Goal: Information Seeking & Learning: Learn about a topic

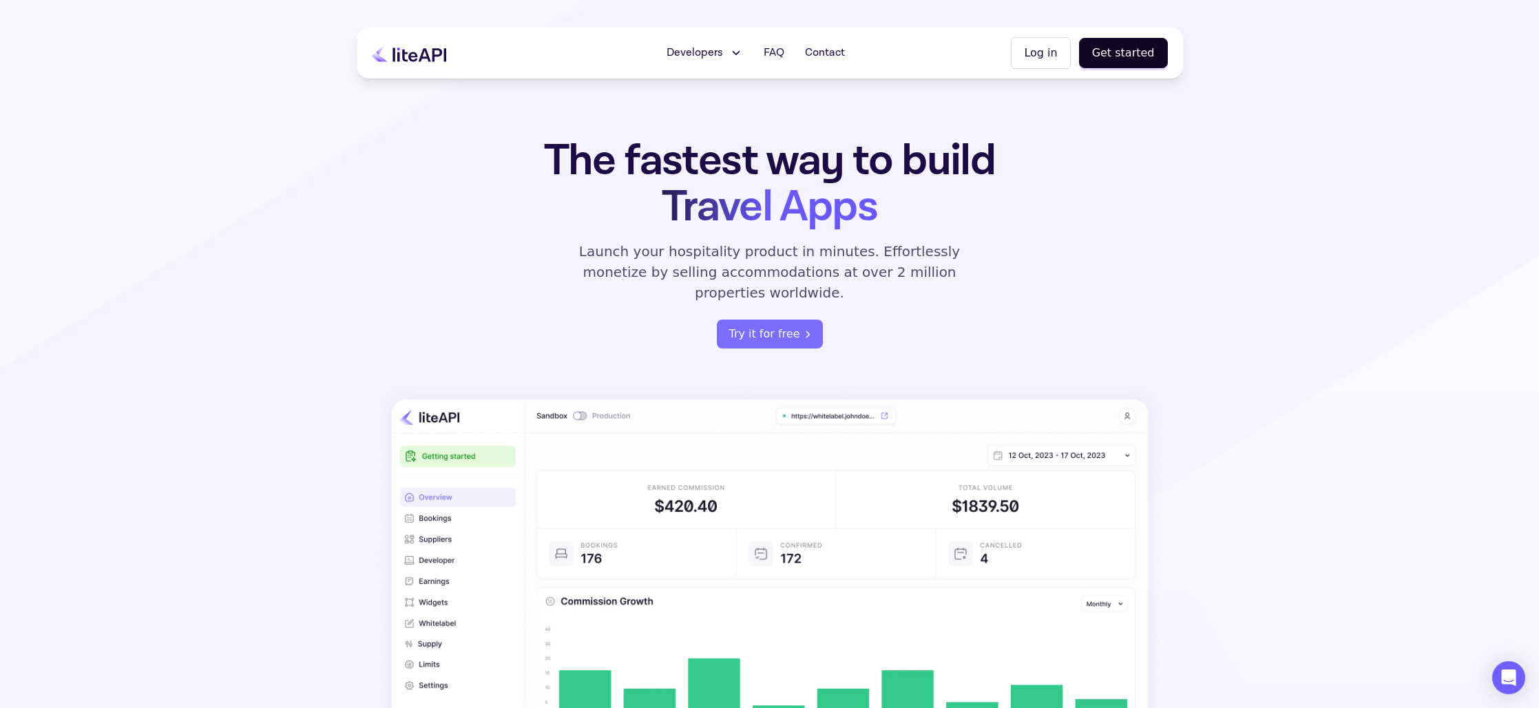
click at [691, 53] on span "Developers" at bounding box center [695, 53] width 56 height 17
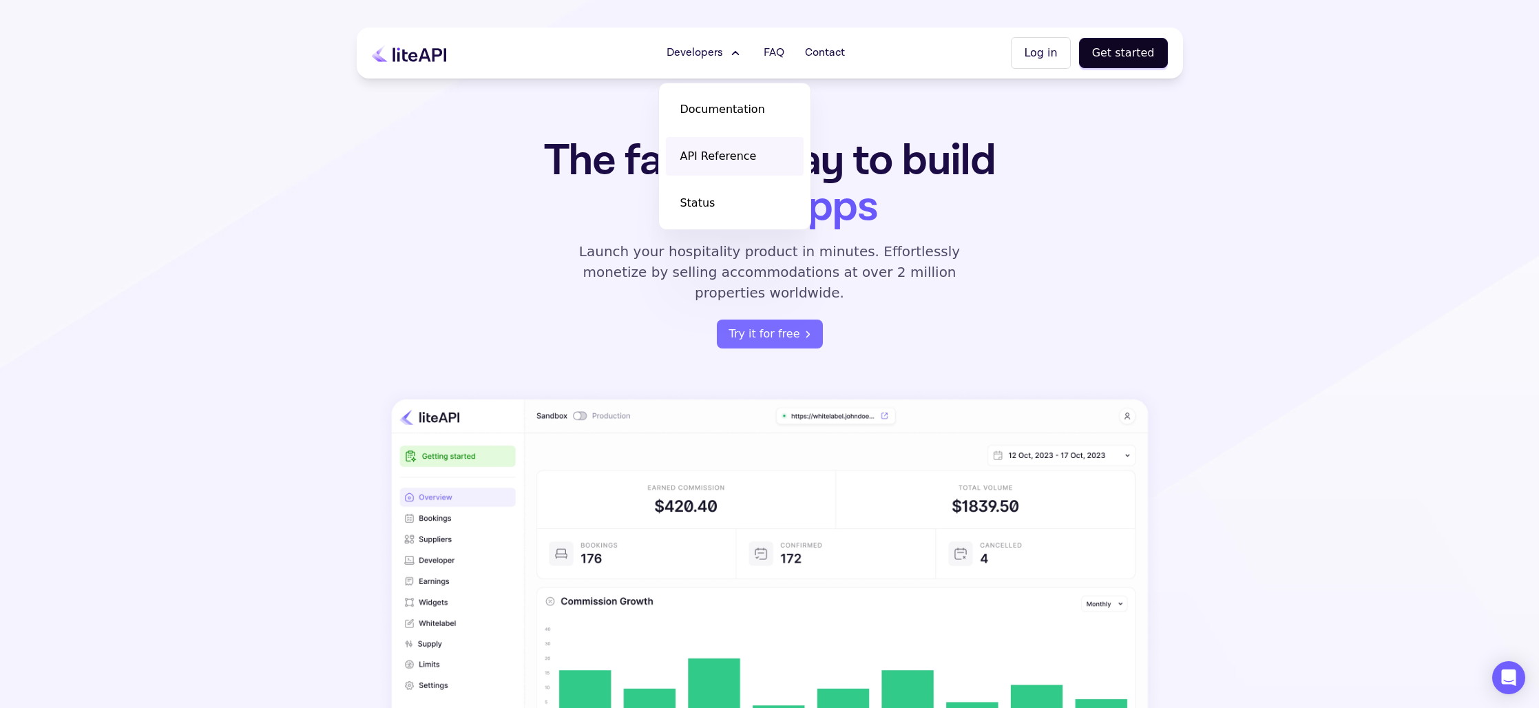
click at [723, 148] on span "API Reference" at bounding box center [718, 156] width 76 height 17
click at [599, 314] on div "The fastest way to build Travel Apps Launch your hospitality product in minutes…" at bounding box center [770, 243] width 539 height 211
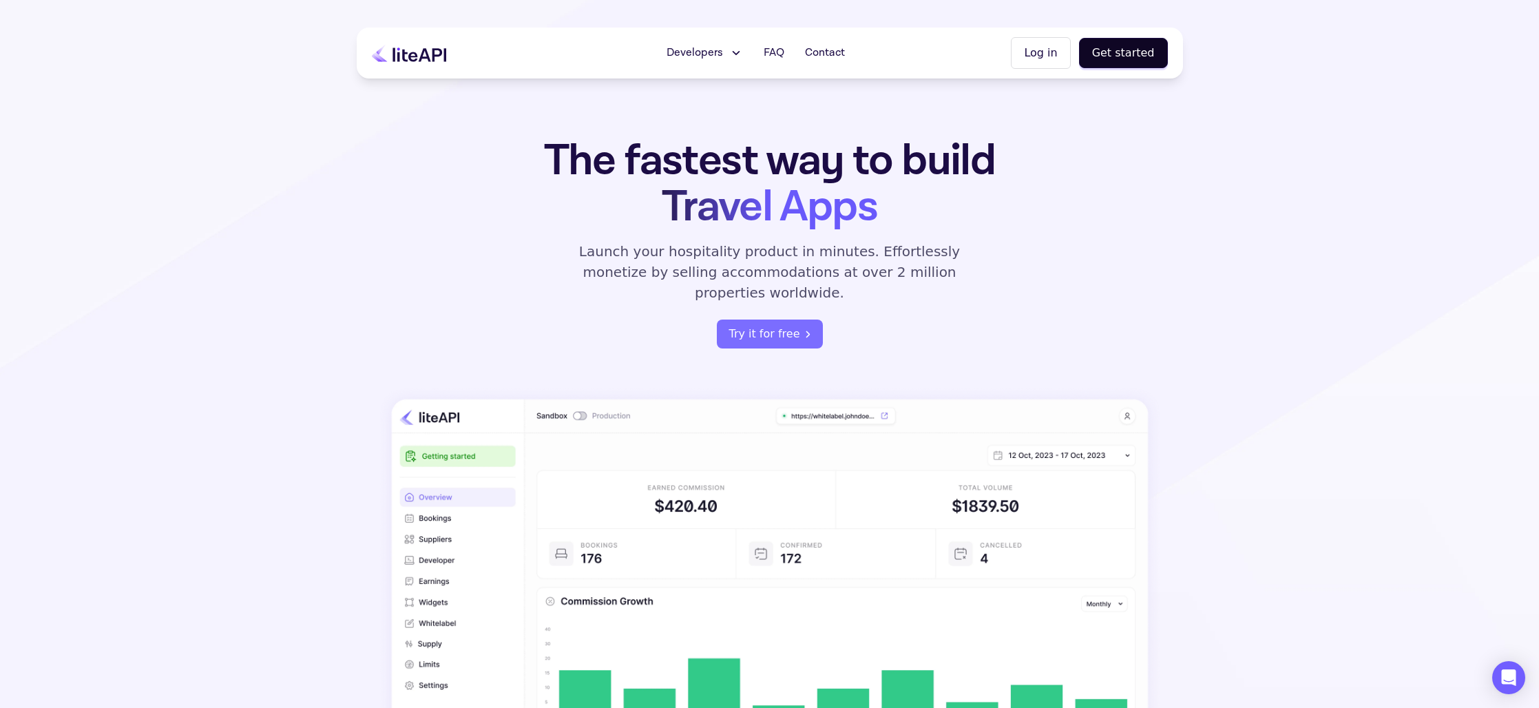
click at [719, 70] on div "Developers Documentation API Reference Status FAQ Contact Log in Get started" at bounding box center [770, 53] width 827 height 51
click at [716, 64] on button "Developers" at bounding box center [705, 53] width 93 height 28
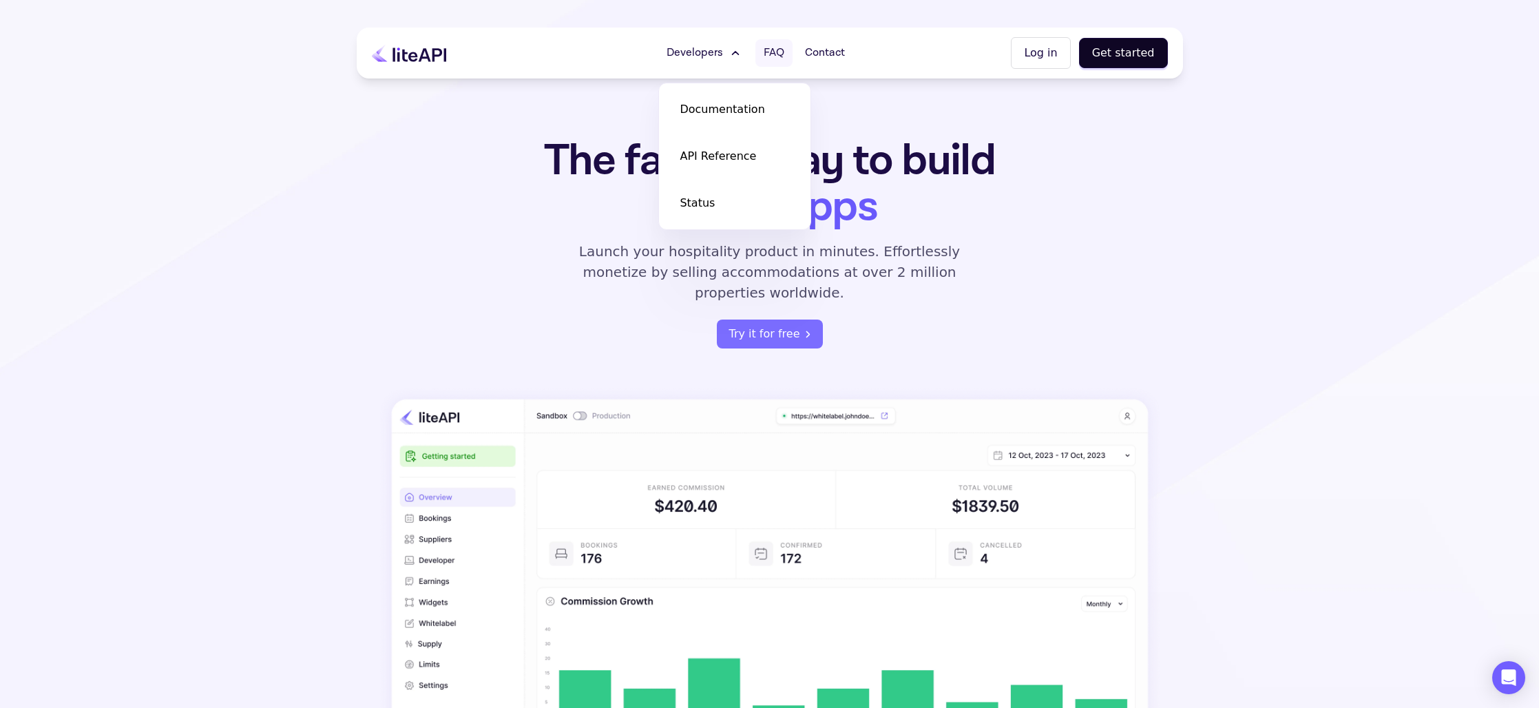
click at [764, 65] on link "FAQ" at bounding box center [774, 53] width 37 height 28
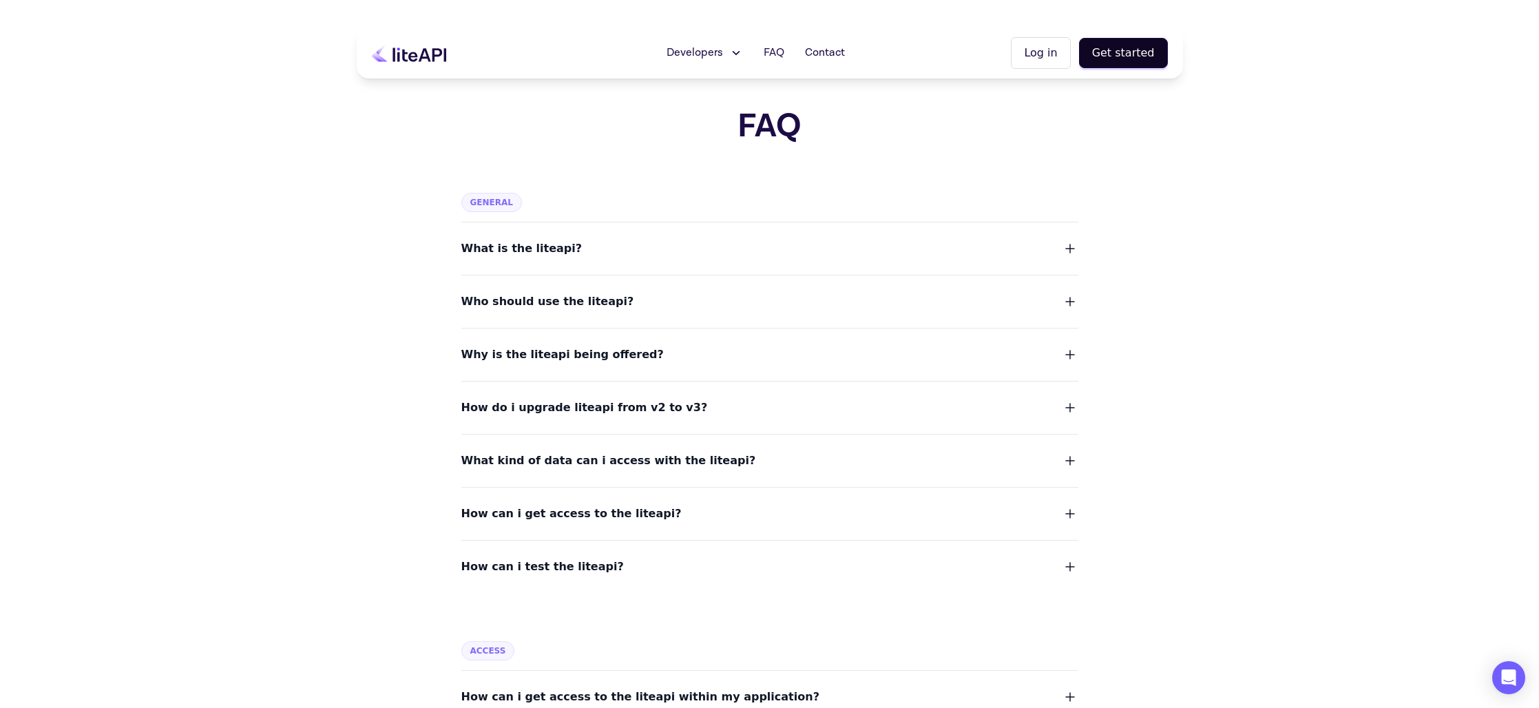
click at [595, 304] on span "Who should use the liteapi?" at bounding box center [548, 301] width 173 height 19
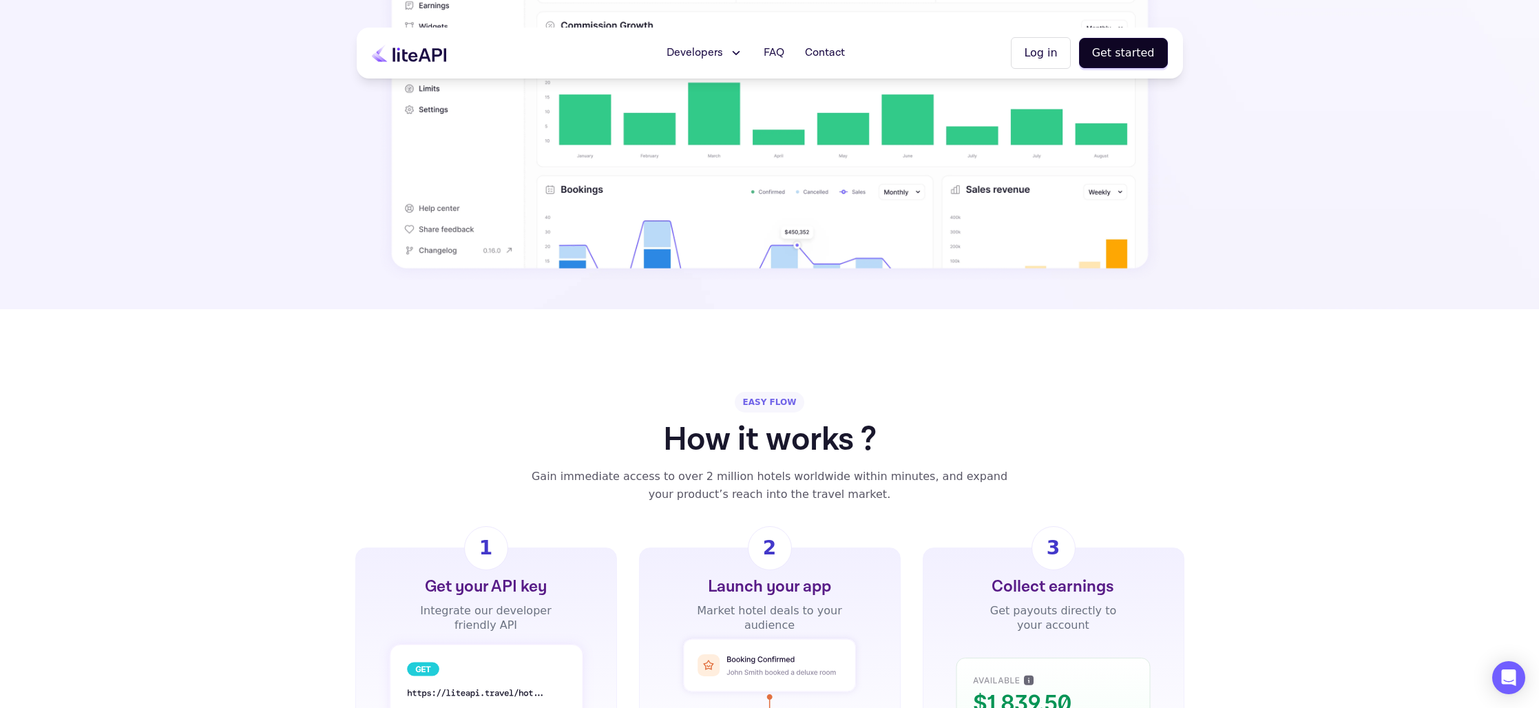
scroll to position [244, 0]
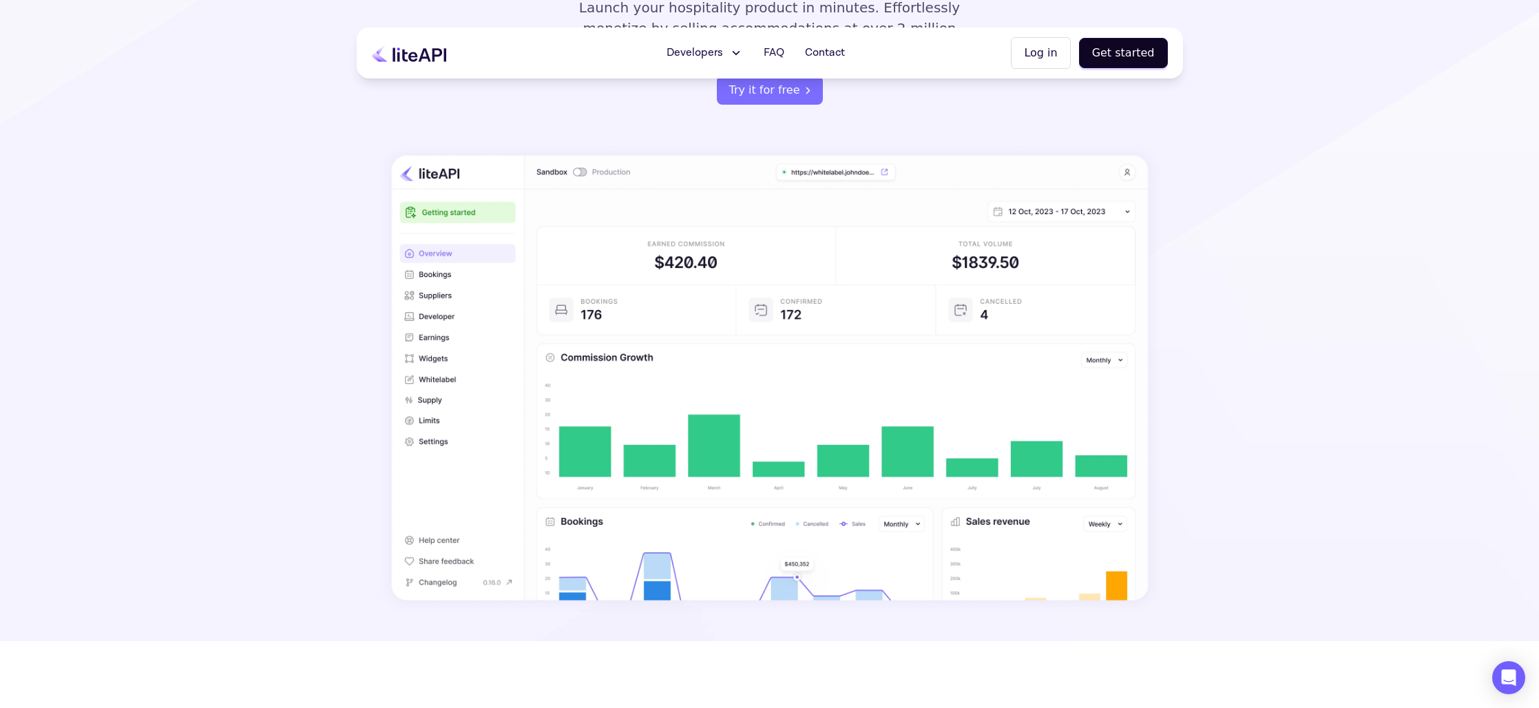
click at [712, 30] on div "Developers Documentation API Reference Status FAQ Contact Log in Get started" at bounding box center [770, 53] width 827 height 51
click at [709, 34] on div "Developers Documentation API Reference Status FAQ Contact Log in Get started" at bounding box center [770, 53] width 827 height 51
click at [710, 42] on button "Developers" at bounding box center [705, 53] width 93 height 28
click at [716, 100] on link "Documentation" at bounding box center [735, 109] width 138 height 39
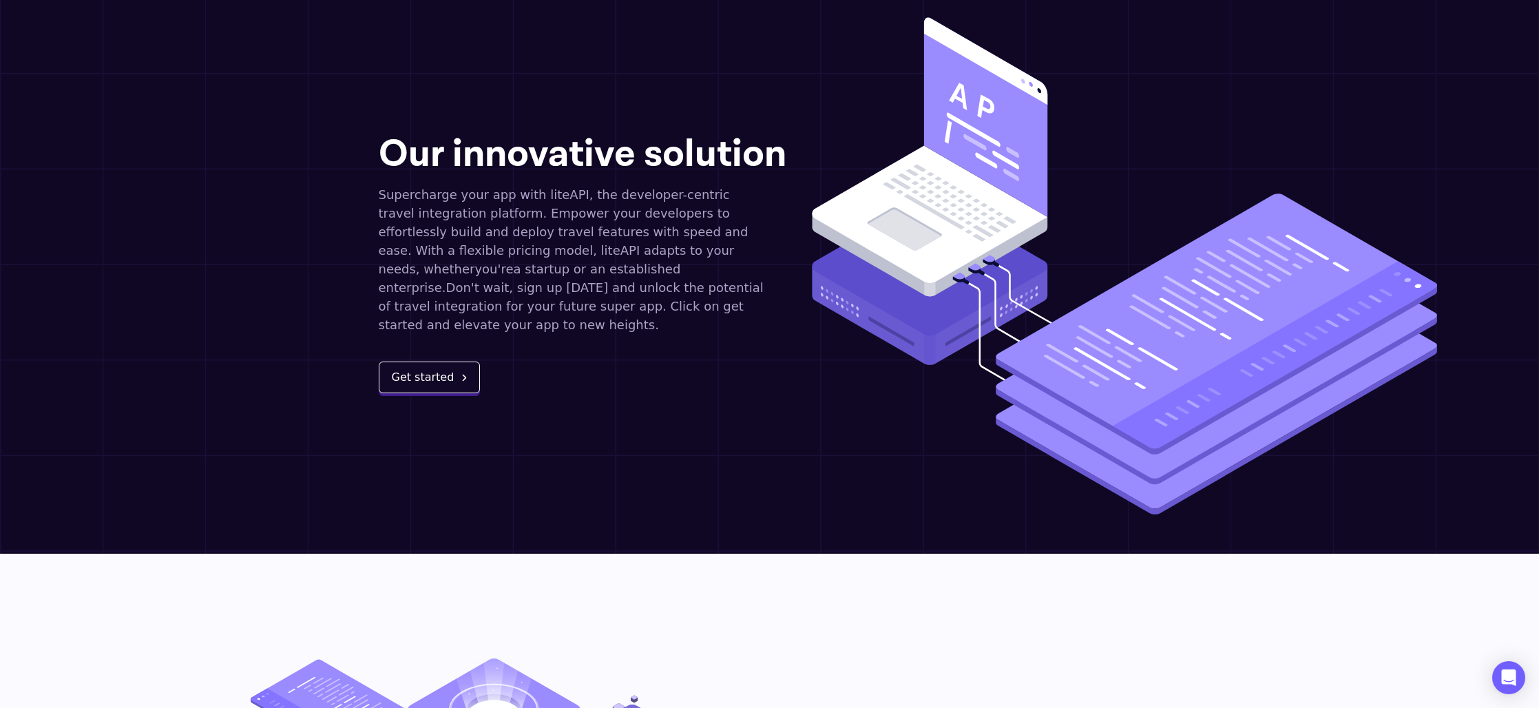
scroll to position [1727, 0]
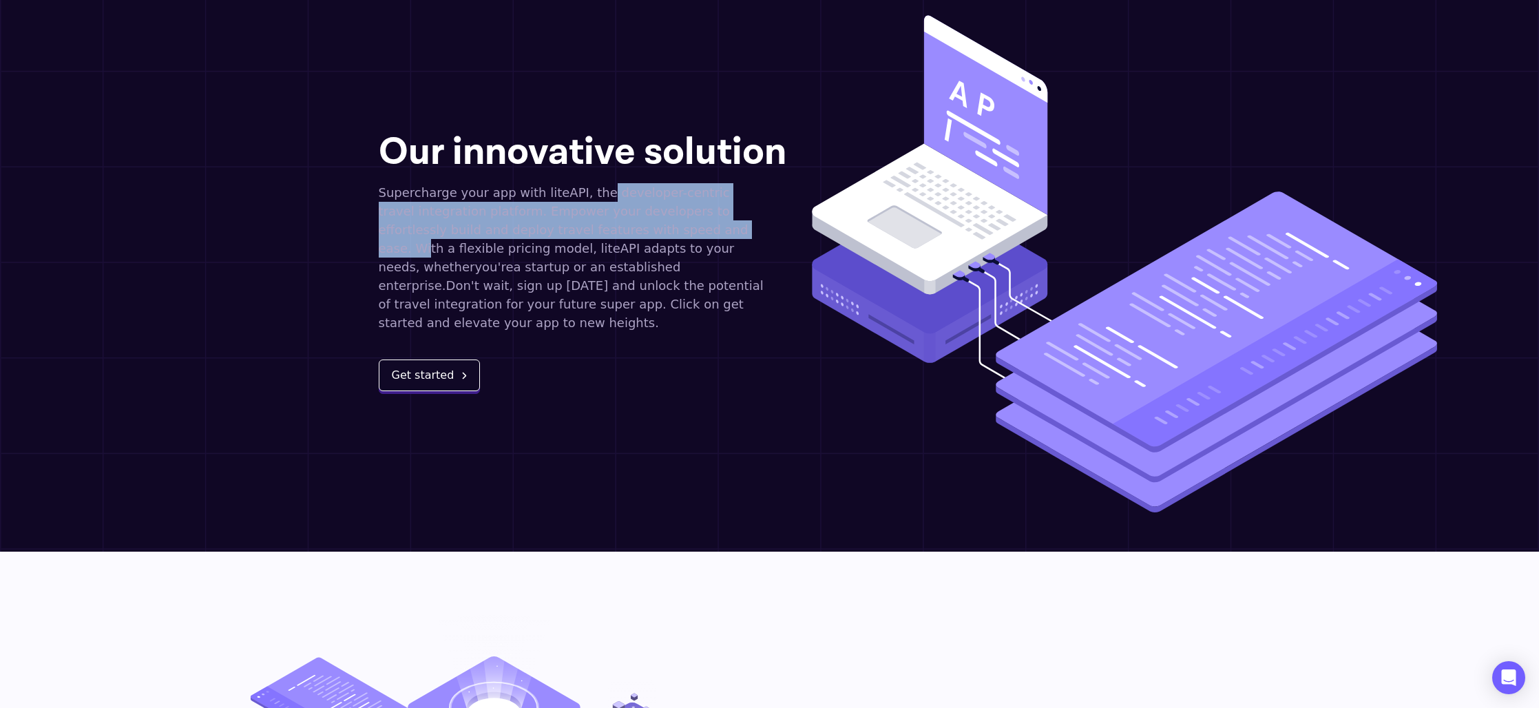
drag, startPoint x: 588, startPoint y: 183, endPoint x: 625, endPoint y: 234, distance: 63.7
click at [659, 214] on p "Supercharge your app with liteAPI, the developer-centric travel integration pla…" at bounding box center [573, 257] width 389 height 149
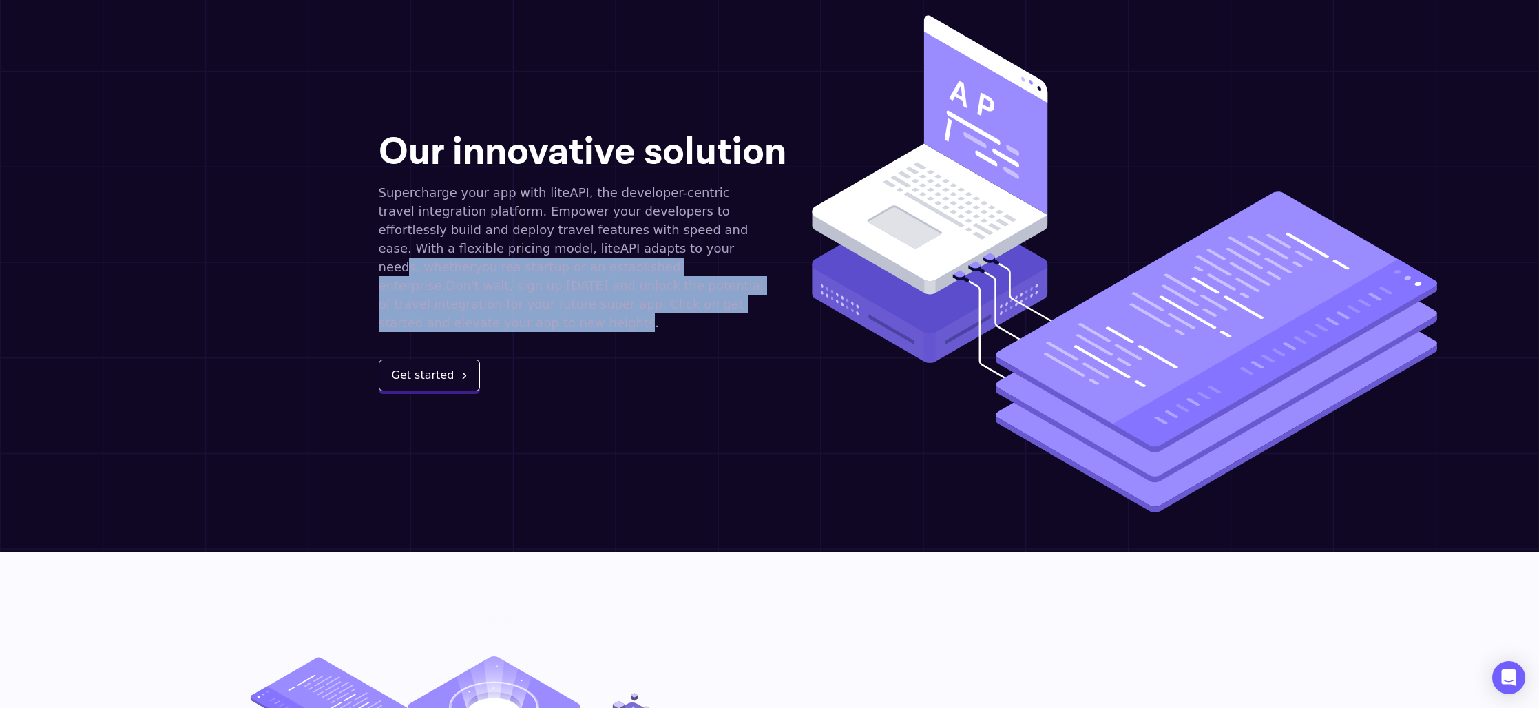
drag, startPoint x: 566, startPoint y: 242, endPoint x: 646, endPoint y: 319, distance: 111.6
click at [623, 309] on div "Our innovative solution Supercharge your app with liteAPI, the developer-centri…" at bounding box center [595, 263] width 433 height 258
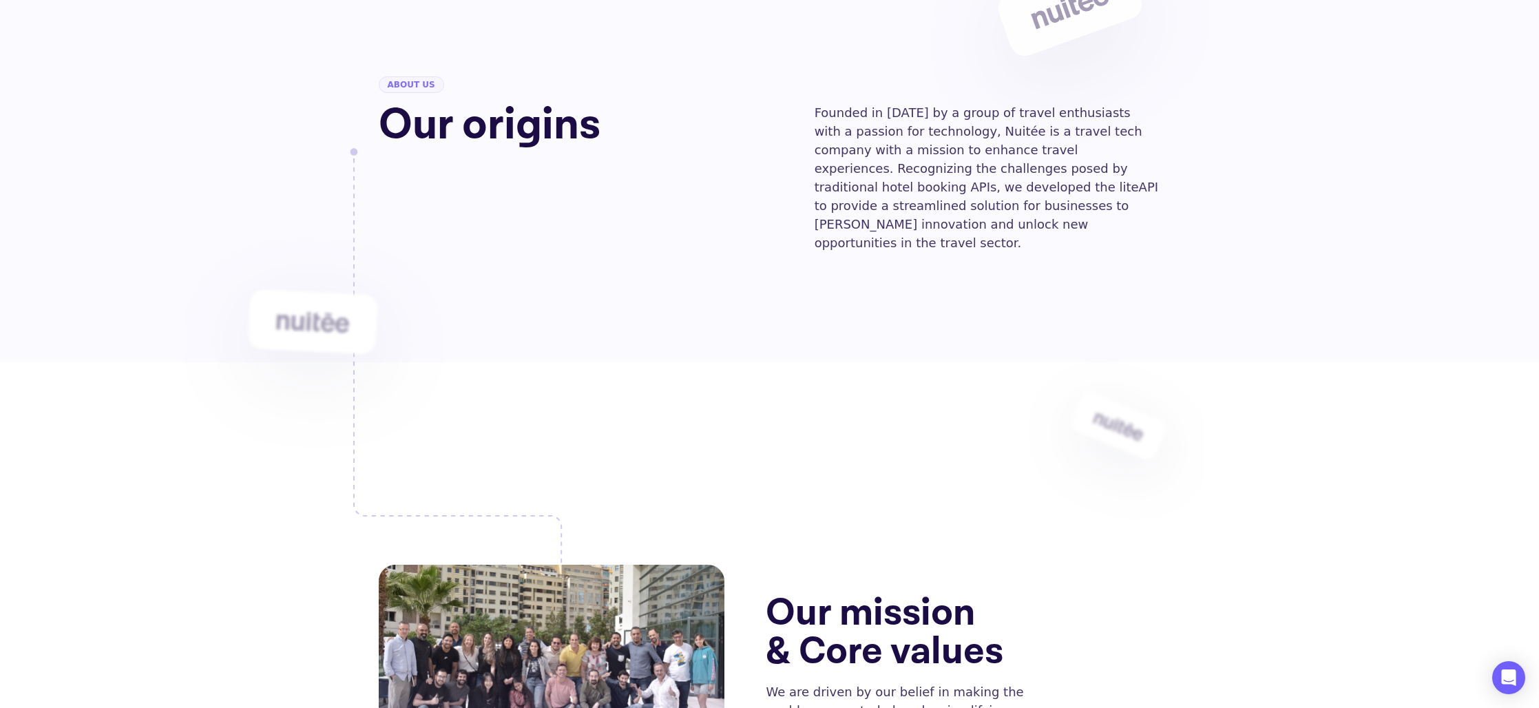
scroll to position [0, 0]
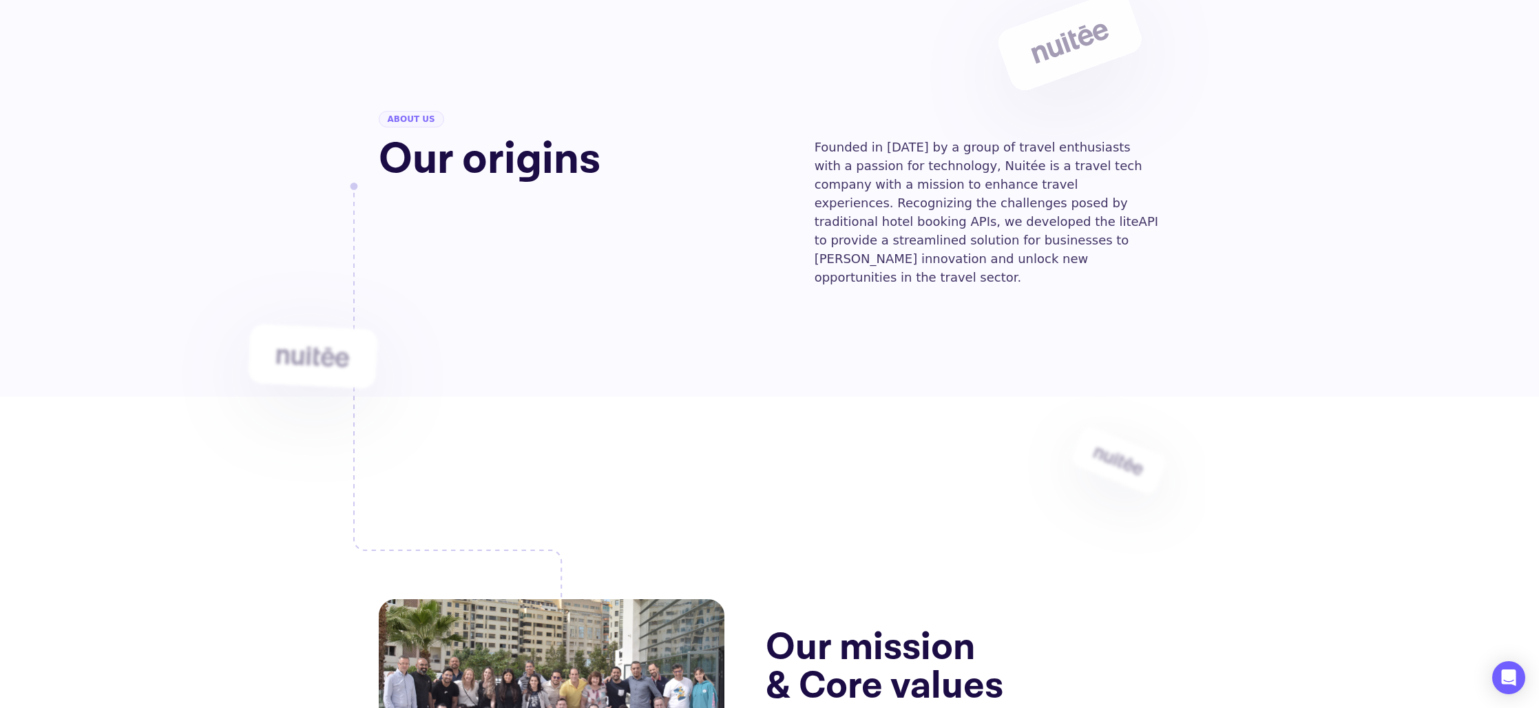
click at [415, 120] on span "about us" at bounding box center [411, 119] width 65 height 17
